Goal: Task Accomplishment & Management: Manage account settings

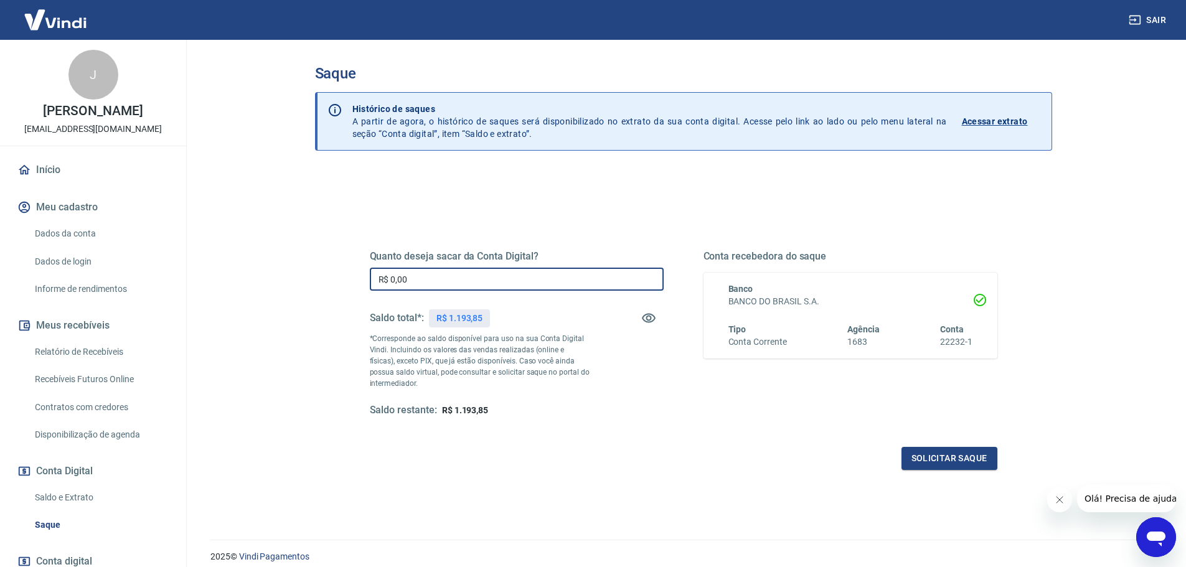
click at [408, 283] on input "R$ 0,00" at bounding box center [517, 279] width 294 height 23
type input "R$ 1.193,85"
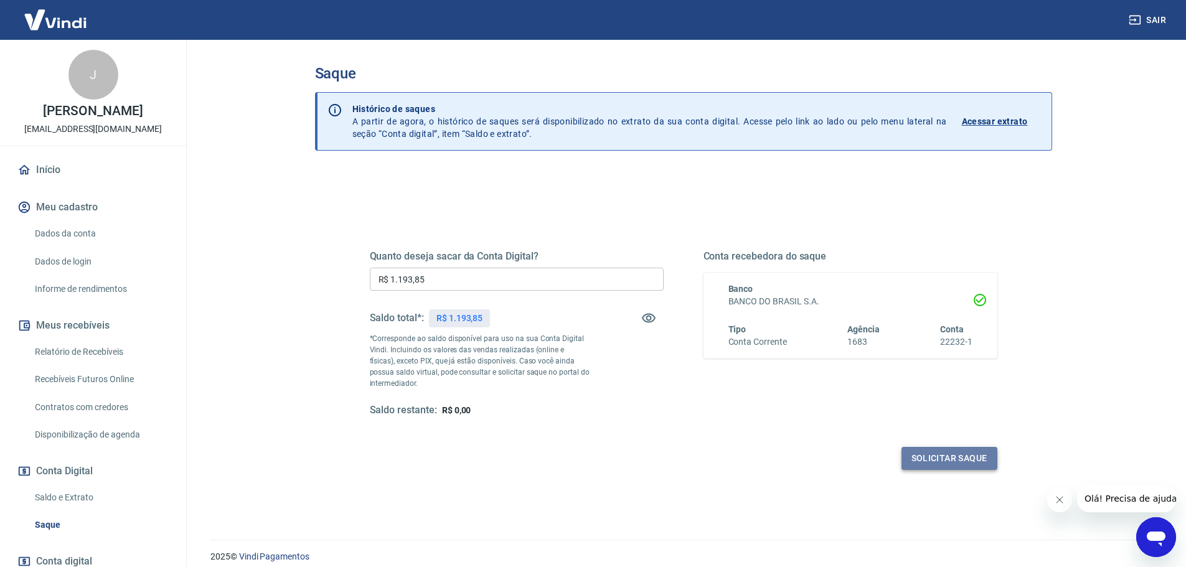
click at [942, 459] on button "Solicitar saque" at bounding box center [949, 458] width 96 height 23
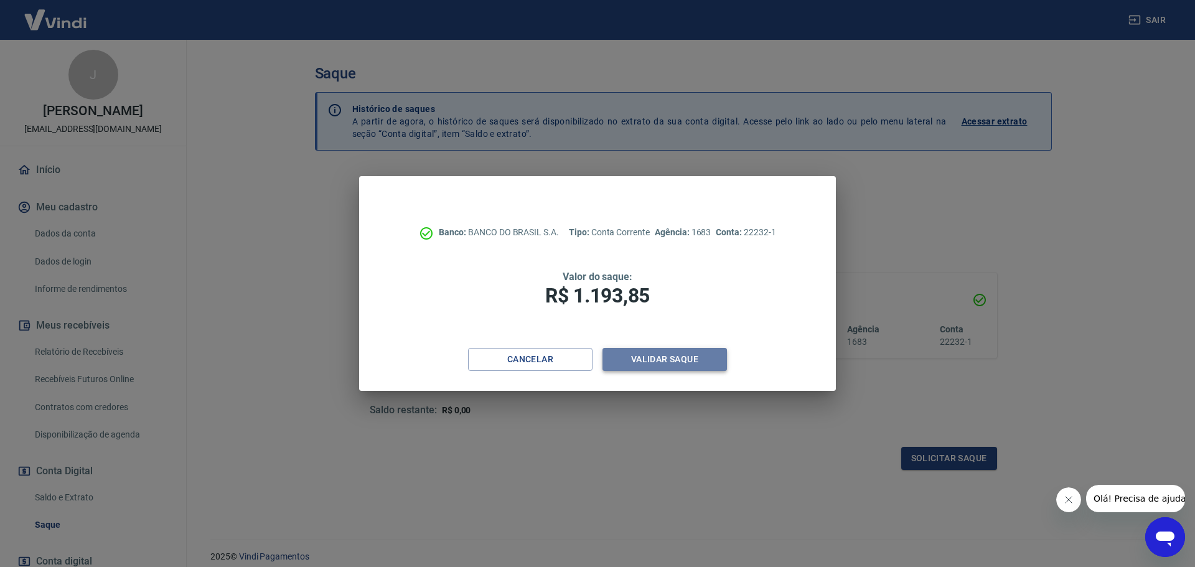
click at [652, 359] on button "Validar saque" at bounding box center [665, 359] width 124 height 23
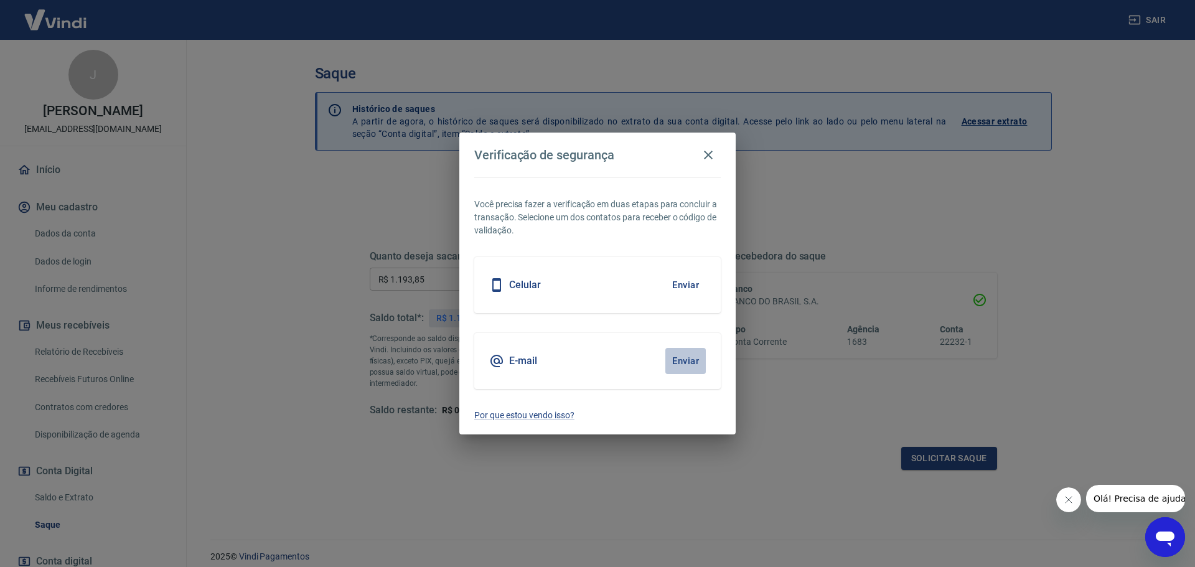
click at [689, 359] on button "Enviar" at bounding box center [685, 361] width 40 height 26
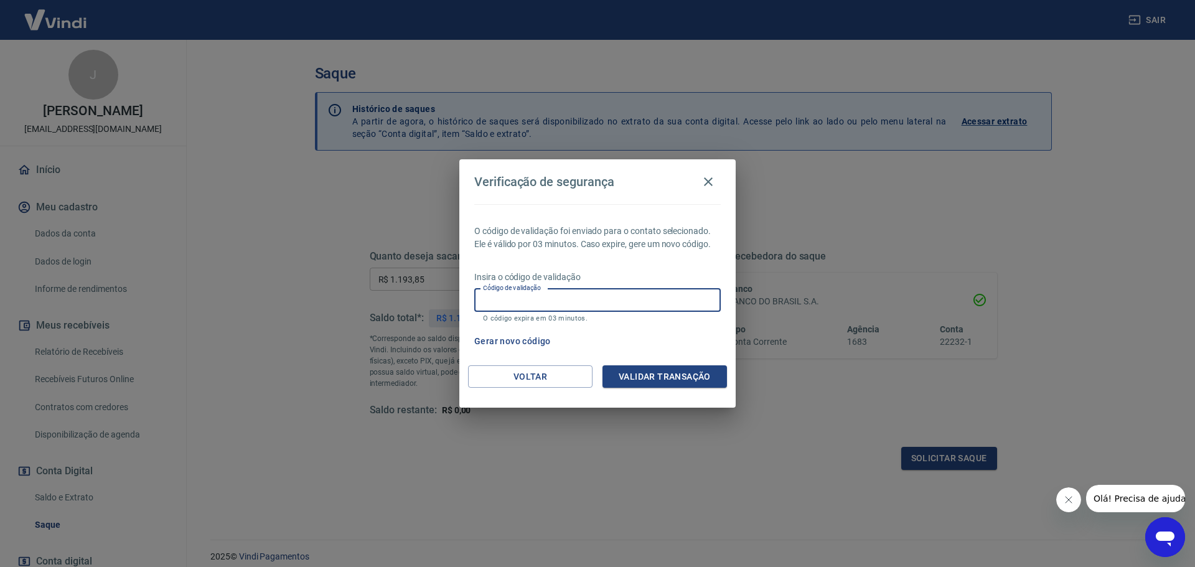
click at [512, 302] on input "Código de validação" at bounding box center [597, 300] width 246 height 23
type input "807123"
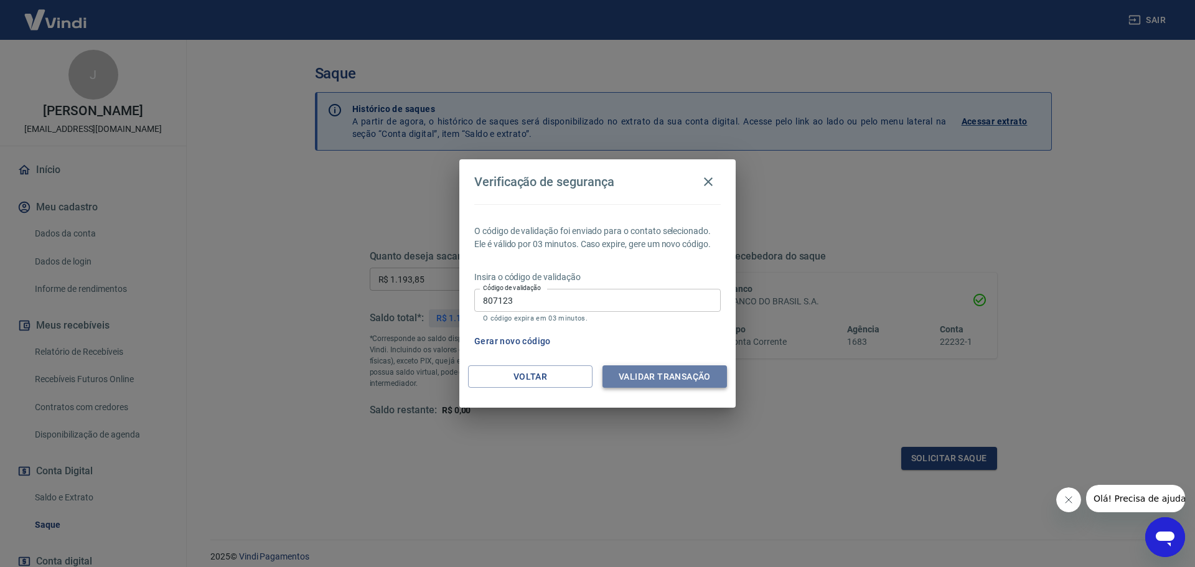
click at [659, 378] on button "Validar transação" at bounding box center [665, 376] width 124 height 23
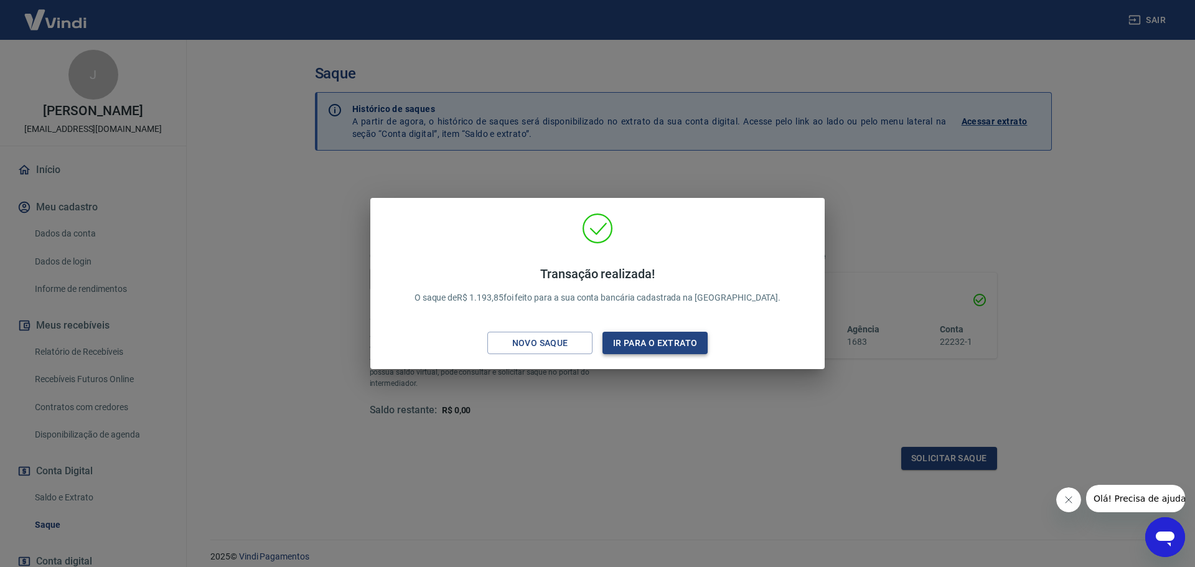
click at [650, 337] on button "Ir para o extrato" at bounding box center [655, 343] width 105 height 23
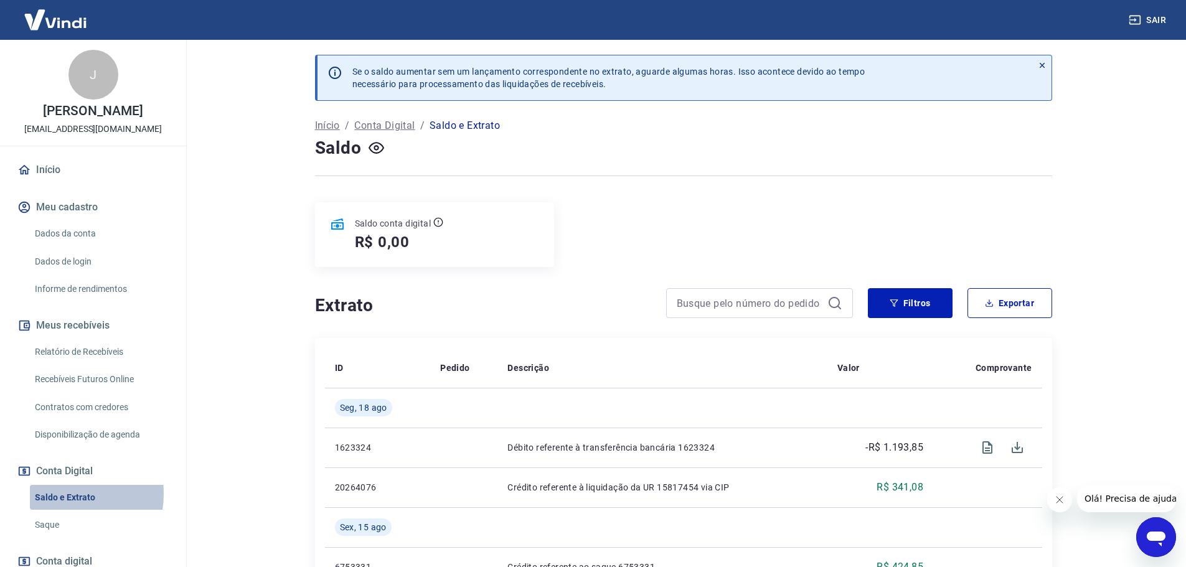
click at [67, 494] on link "Saldo e Extrato" at bounding box center [100, 498] width 141 height 26
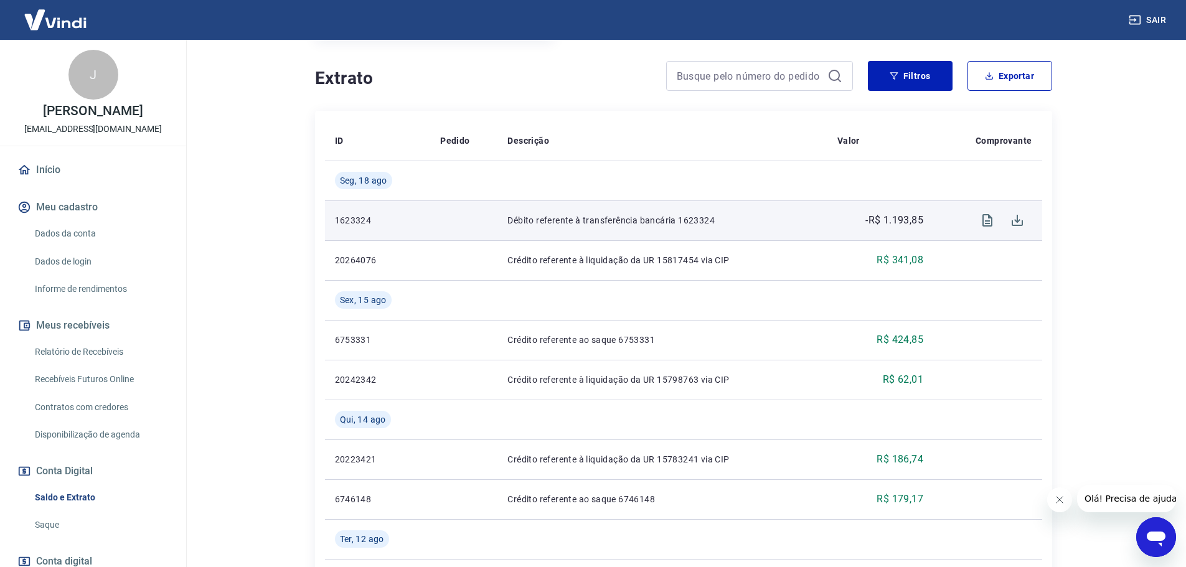
scroll to position [311, 0]
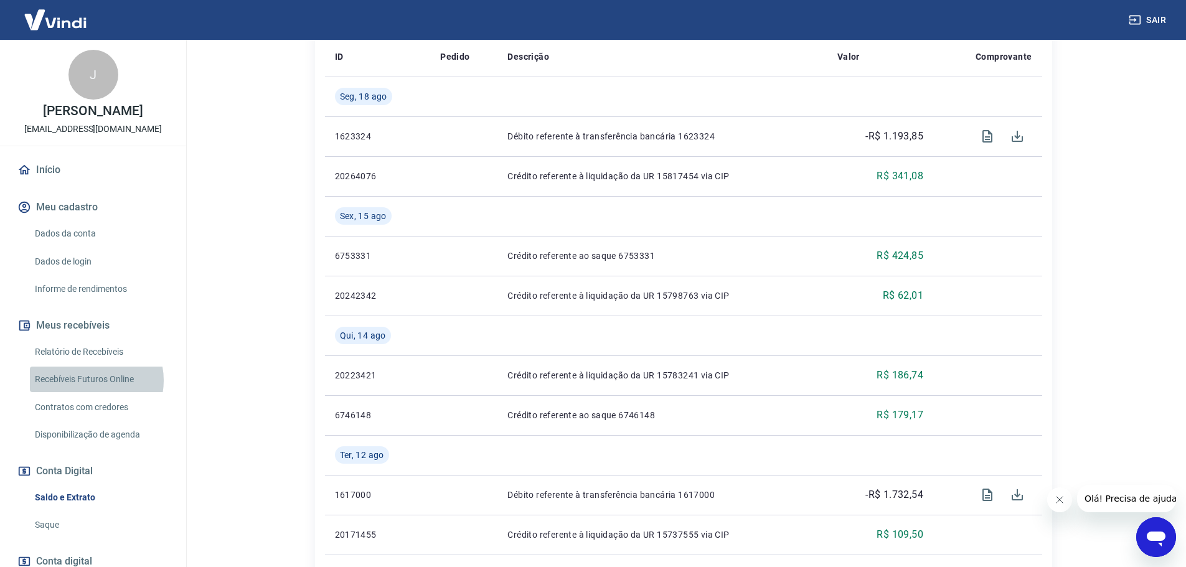
click at [90, 380] on link "Recebíveis Futuros Online" at bounding box center [100, 380] width 141 height 26
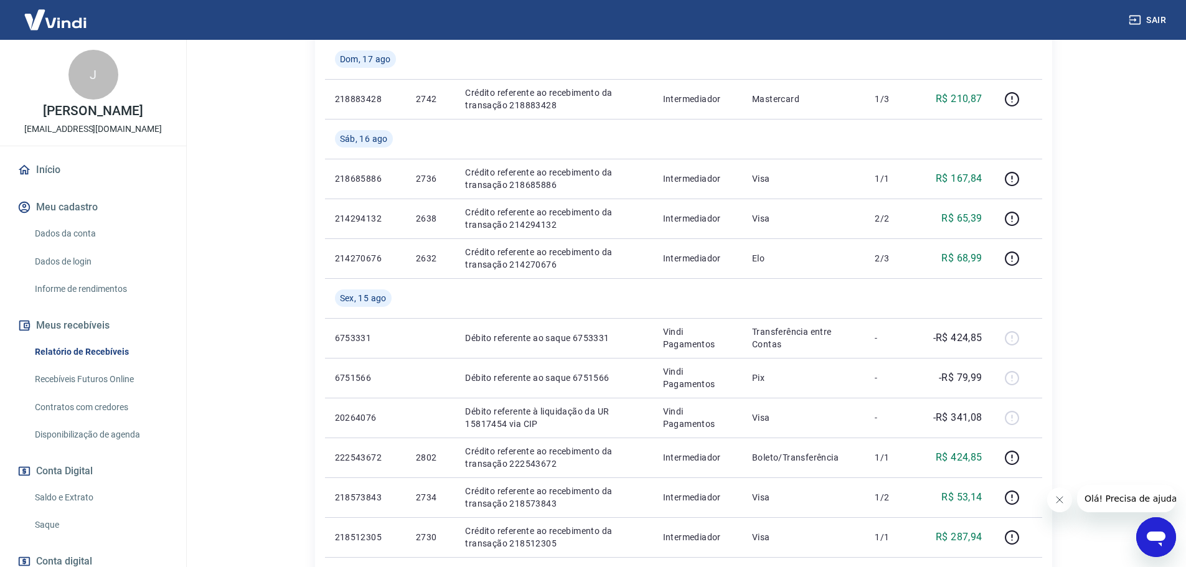
scroll to position [373, 0]
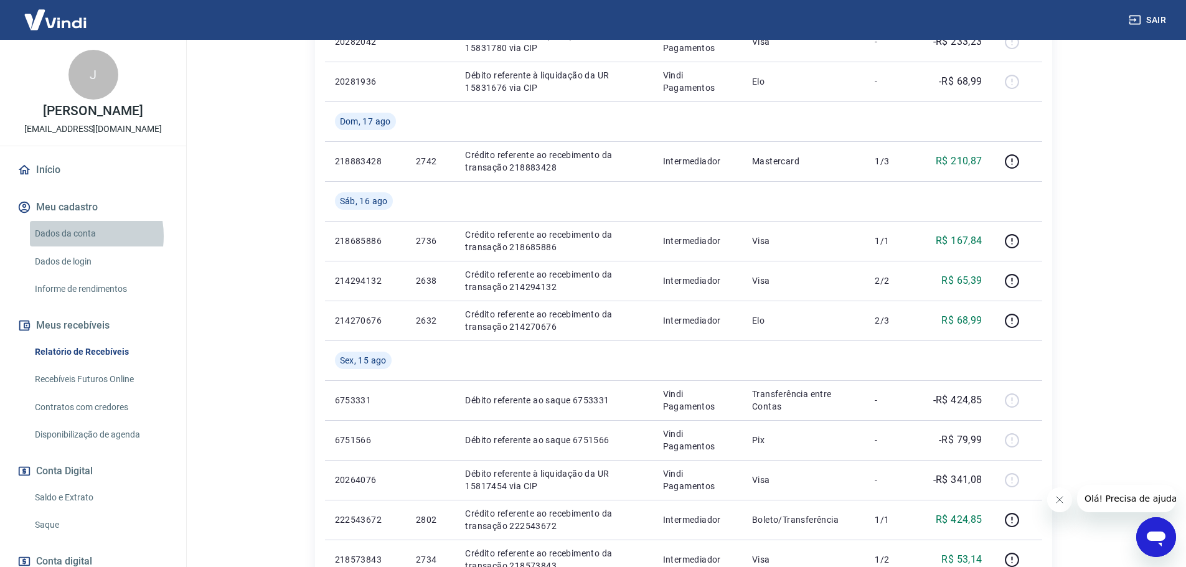
click at [71, 236] on link "Dados da conta" at bounding box center [100, 234] width 141 height 26
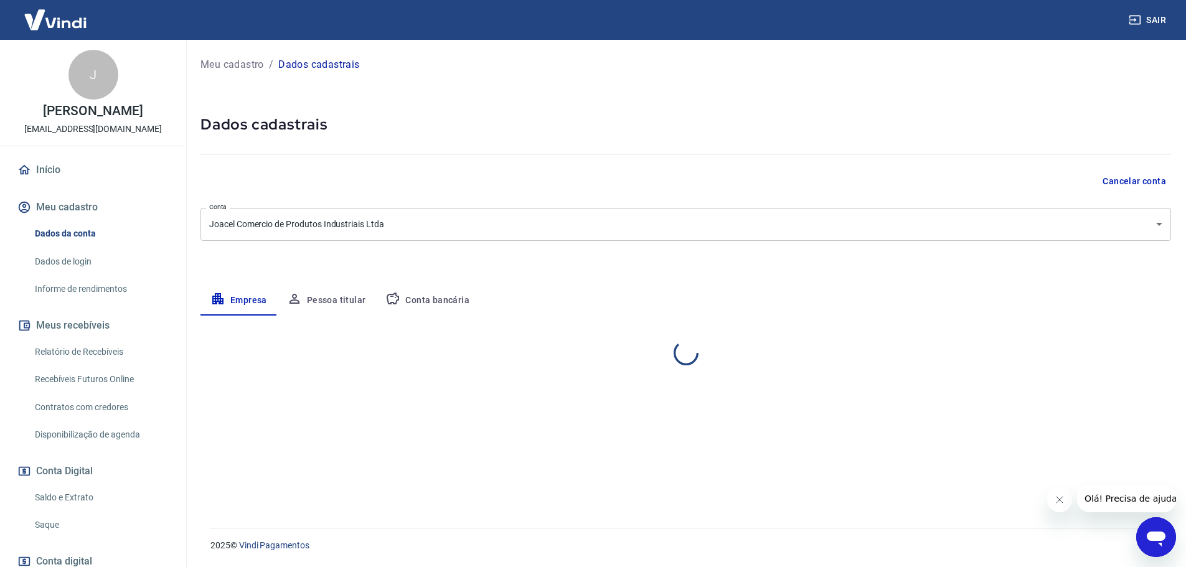
select select "SP"
select select "business"
